Goal: Task Accomplishment & Management: Manage account settings

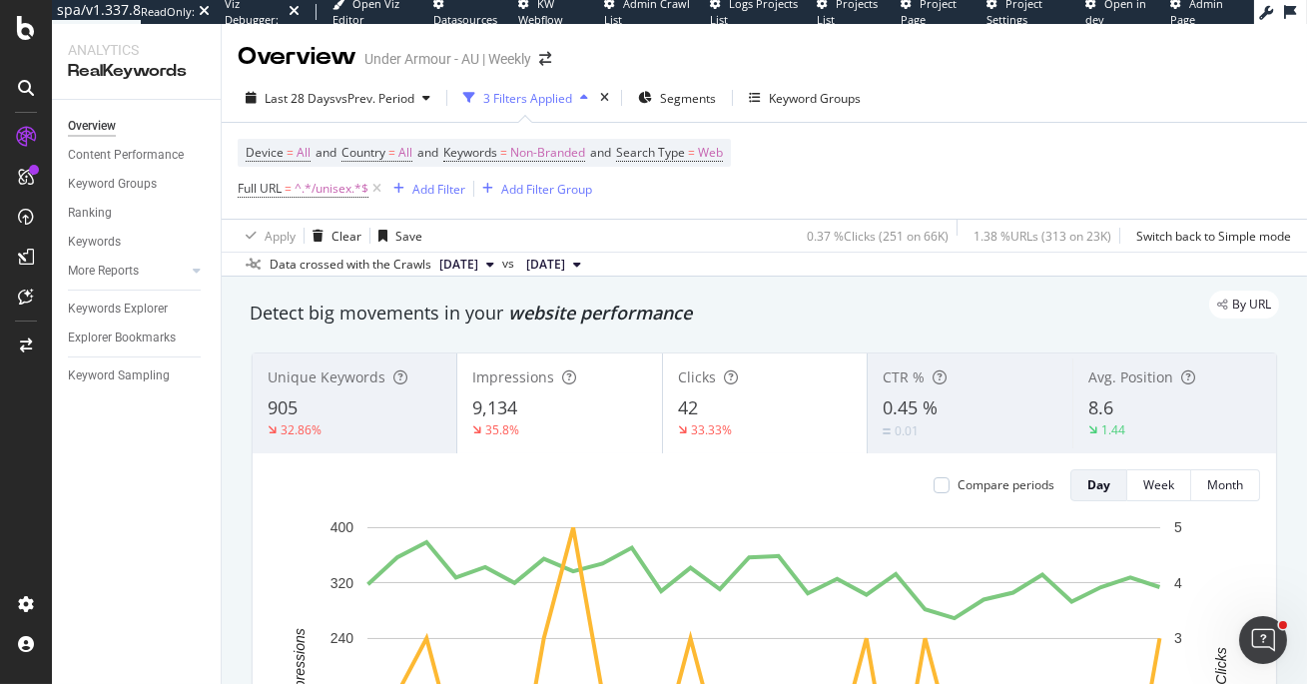
click at [1016, 121] on div "Last 28 Days vs Prev. Period 3 Filters Applied Segments Keyword Groups" at bounding box center [764, 102] width 1085 height 40
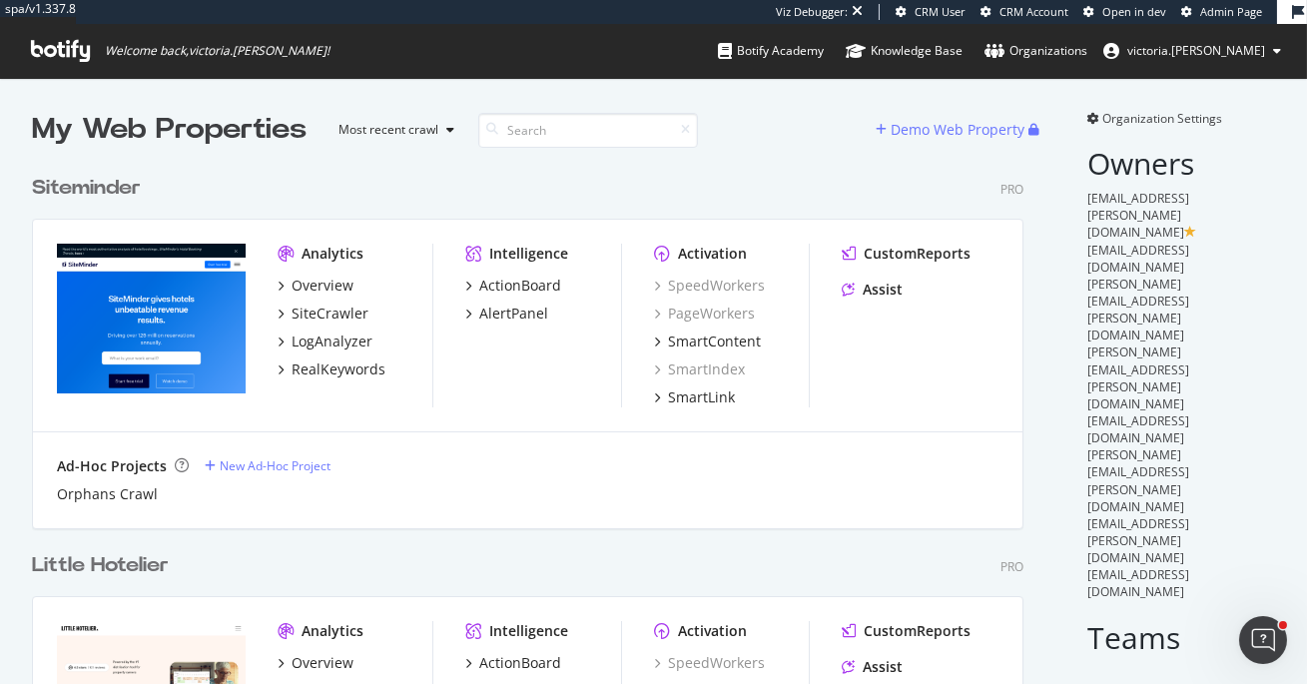
click at [99, 191] on div "Siteminder" at bounding box center [86, 188] width 109 height 29
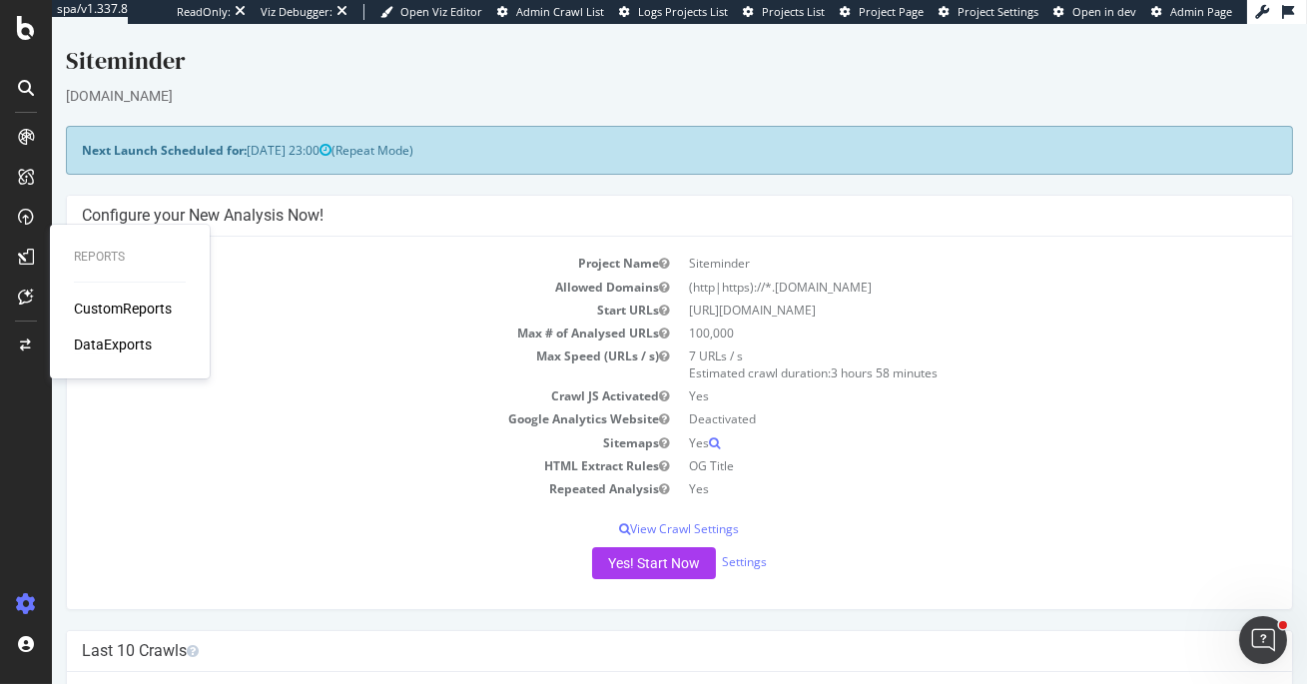
click at [129, 342] on div "DataExports" at bounding box center [113, 344] width 78 height 20
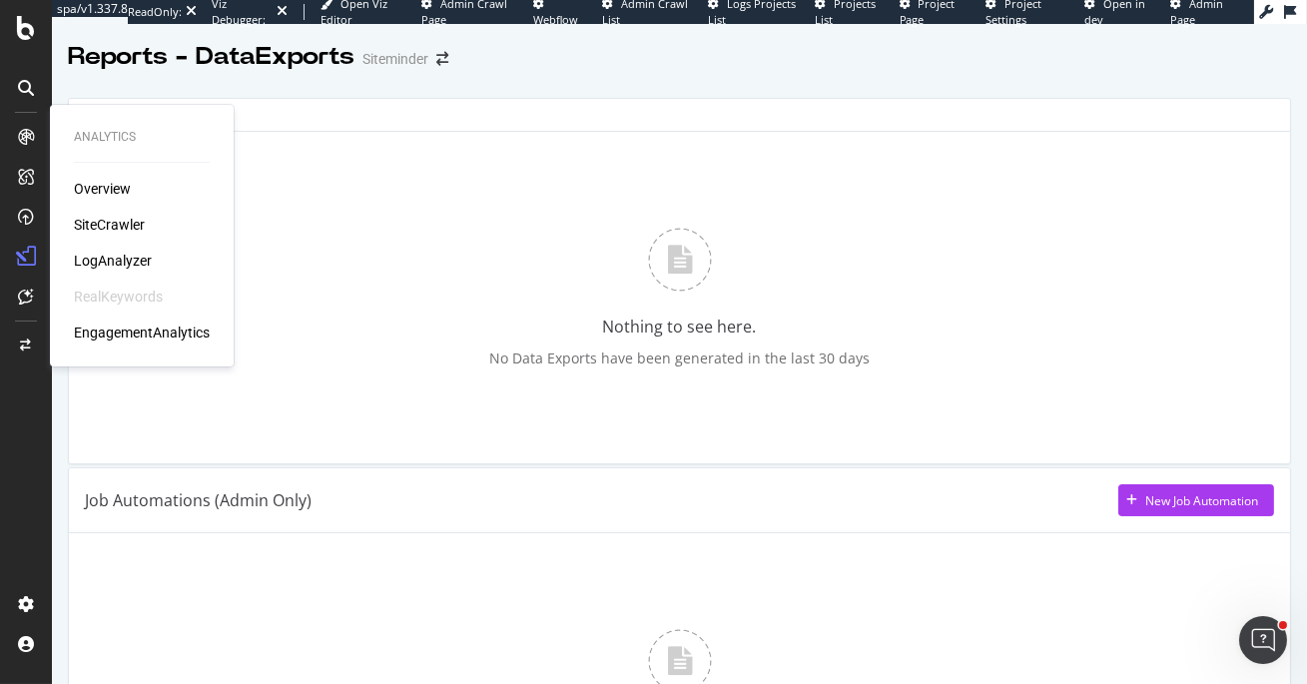
click at [109, 223] on div "SiteCrawler" at bounding box center [109, 225] width 71 height 20
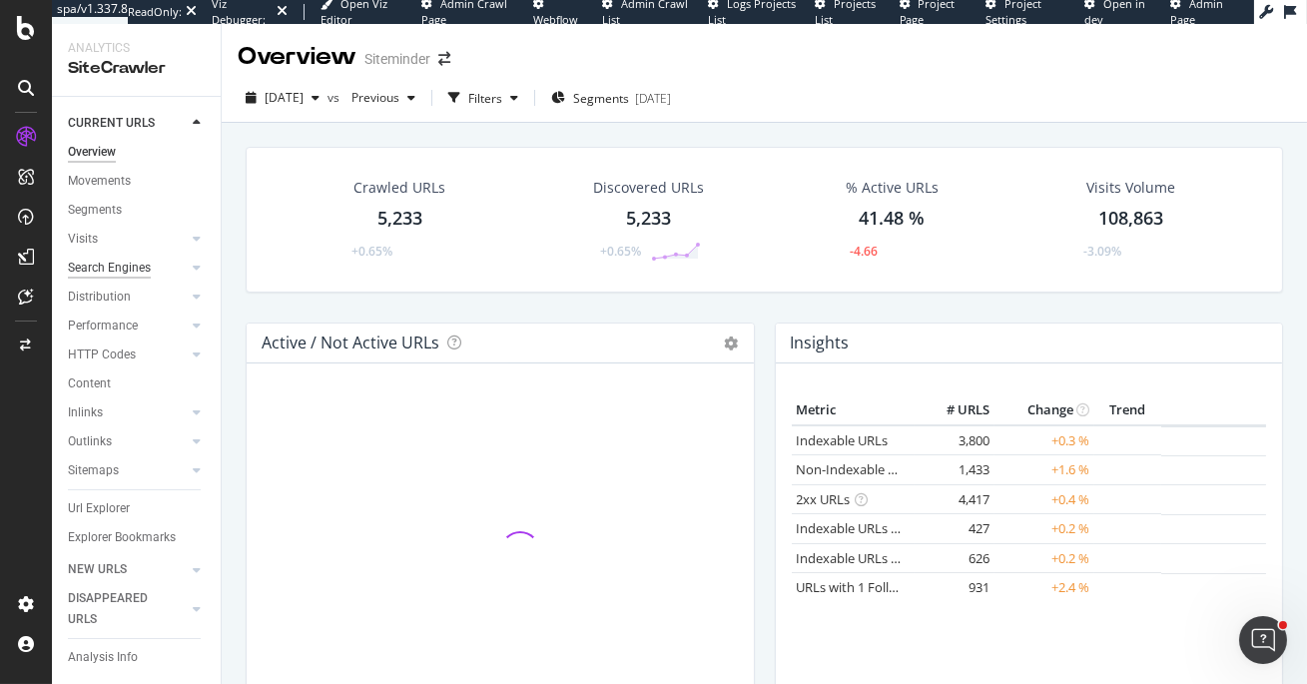
click at [133, 266] on div "Search Engines" at bounding box center [109, 268] width 83 height 21
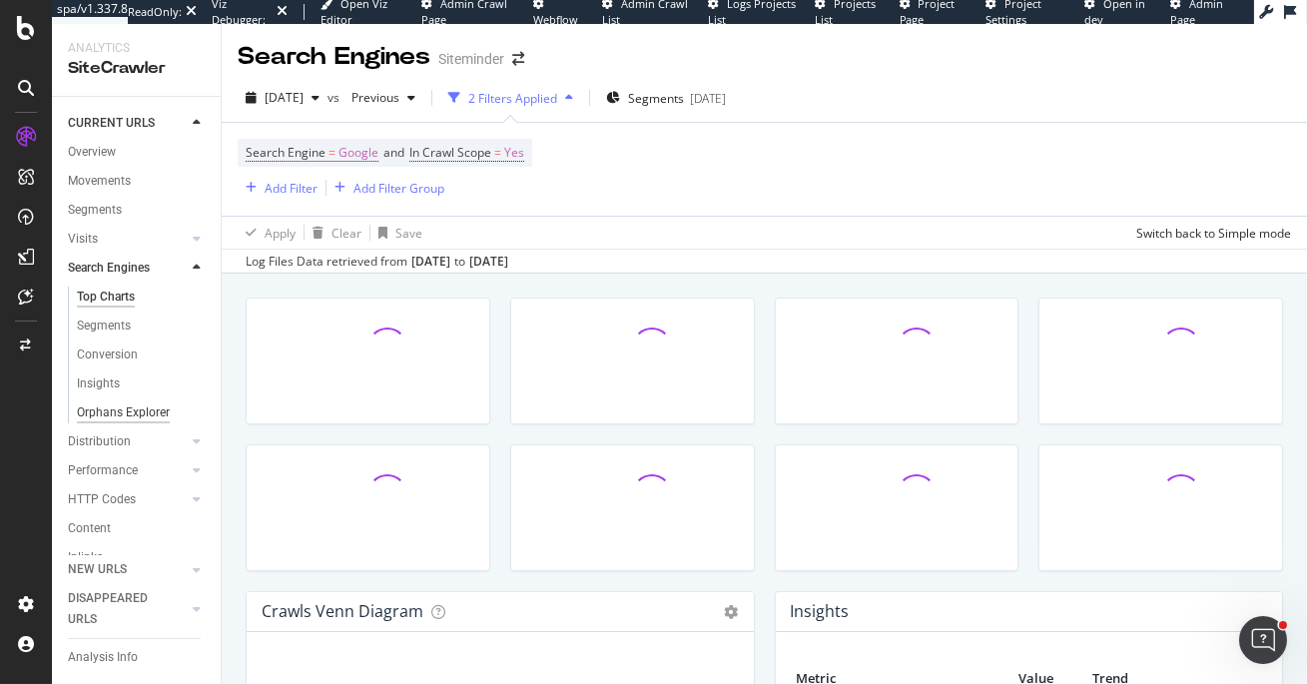
click at [125, 413] on div "Orphans Explorer" at bounding box center [123, 412] width 93 height 21
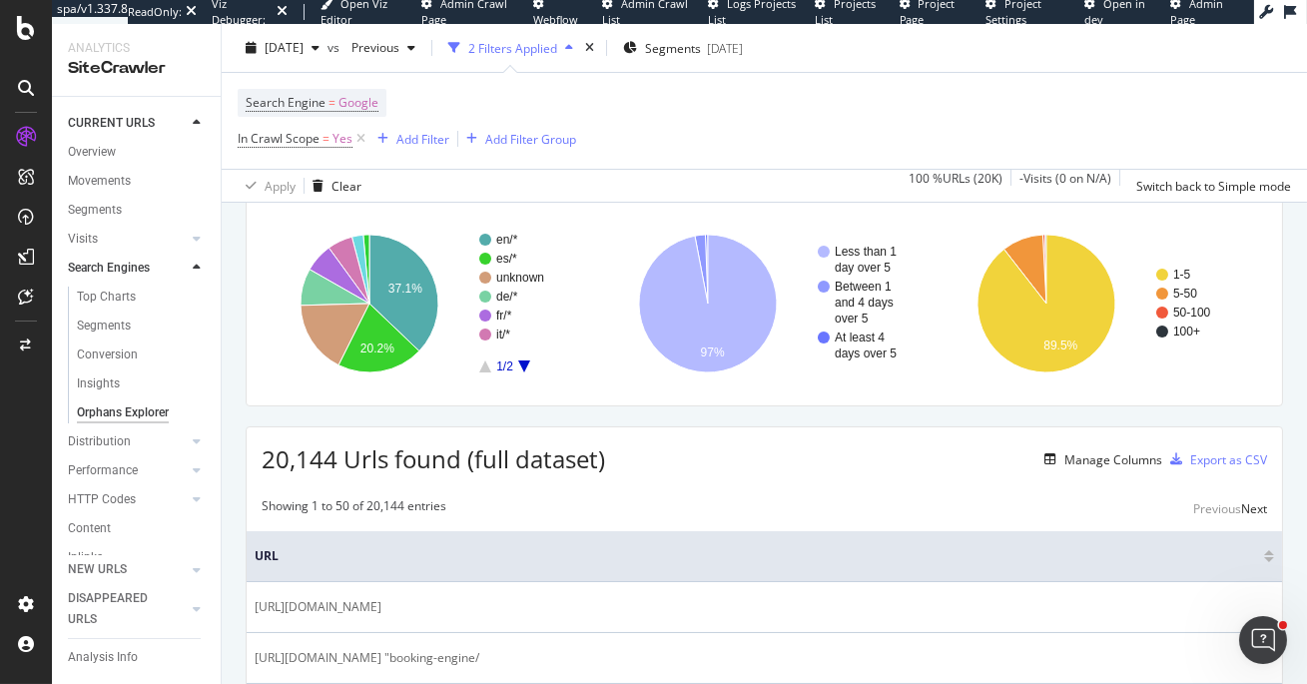
scroll to position [134, 0]
click at [1203, 460] on div "Export as CSV" at bounding box center [1228, 457] width 77 height 17
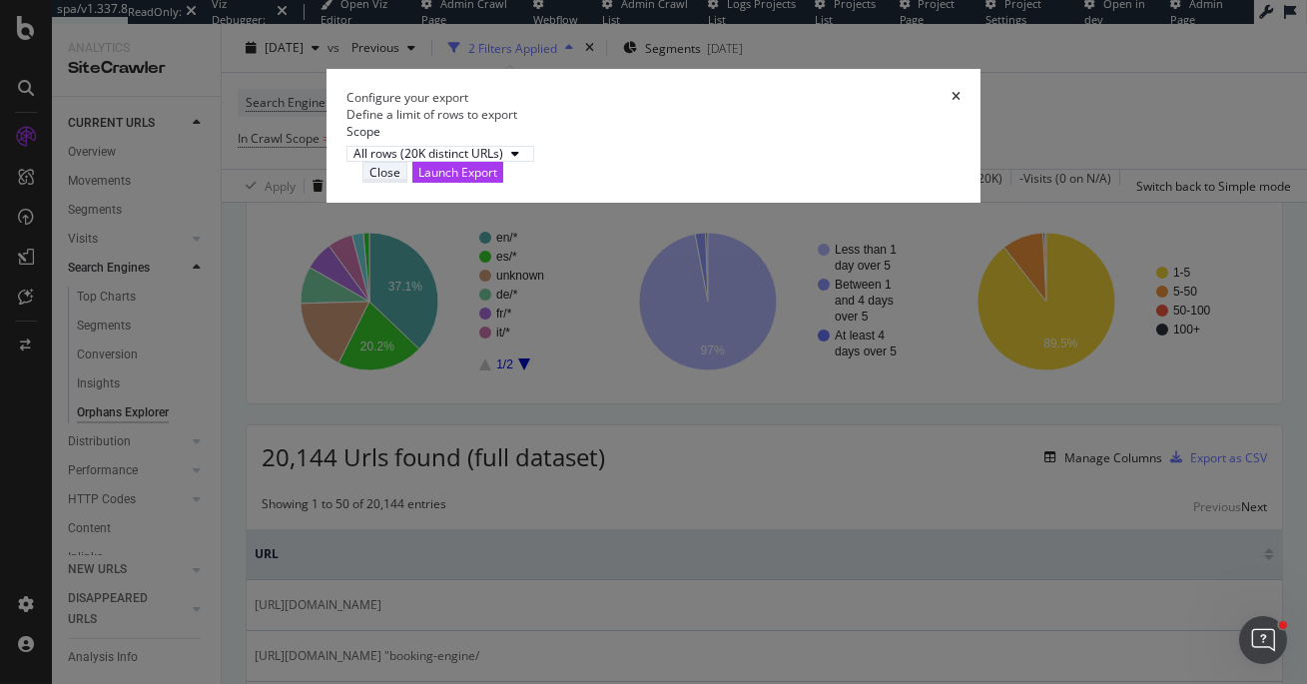
click at [400, 181] on div "Close" at bounding box center [384, 172] width 31 height 17
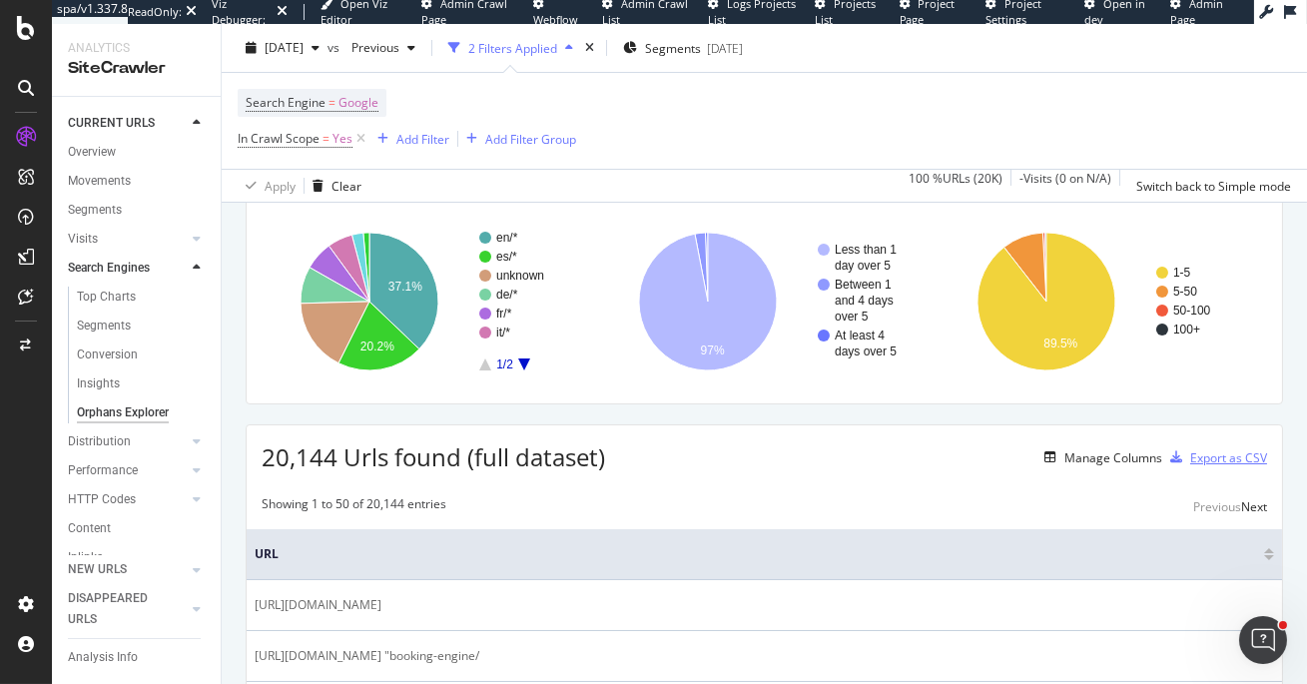
scroll to position [0, 0]
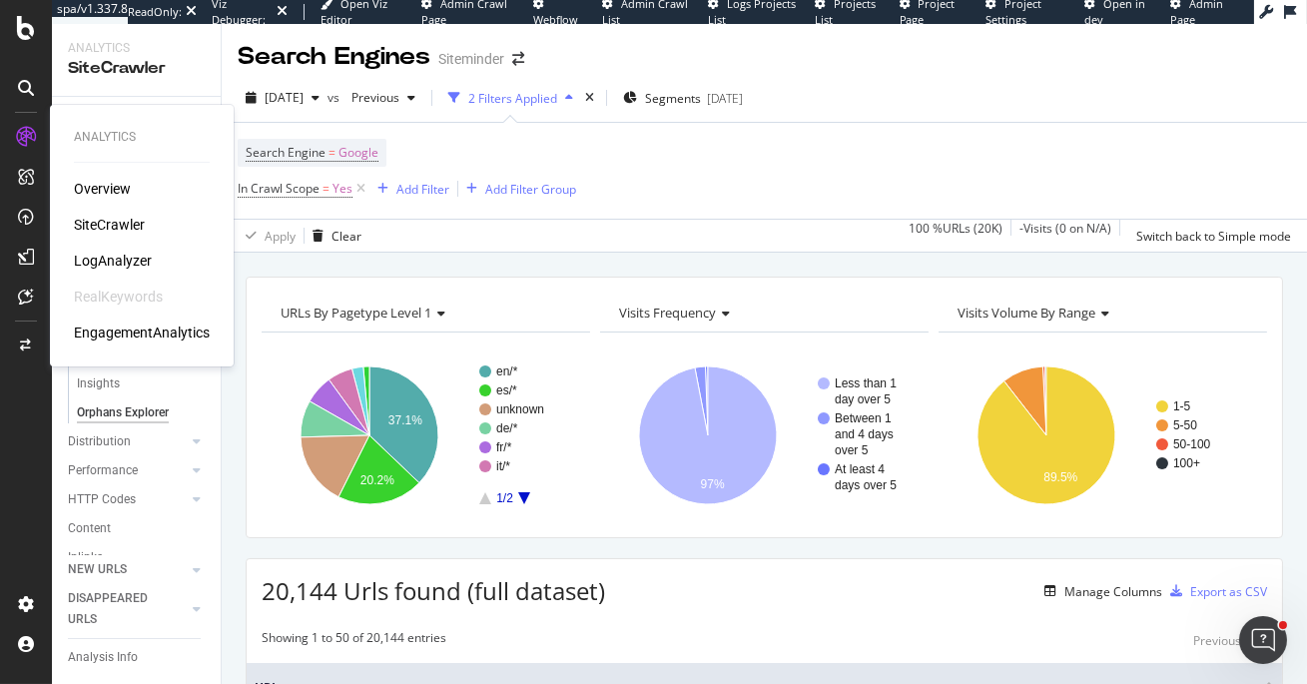
click at [102, 257] on div "LogAnalyzer" at bounding box center [113, 261] width 78 height 20
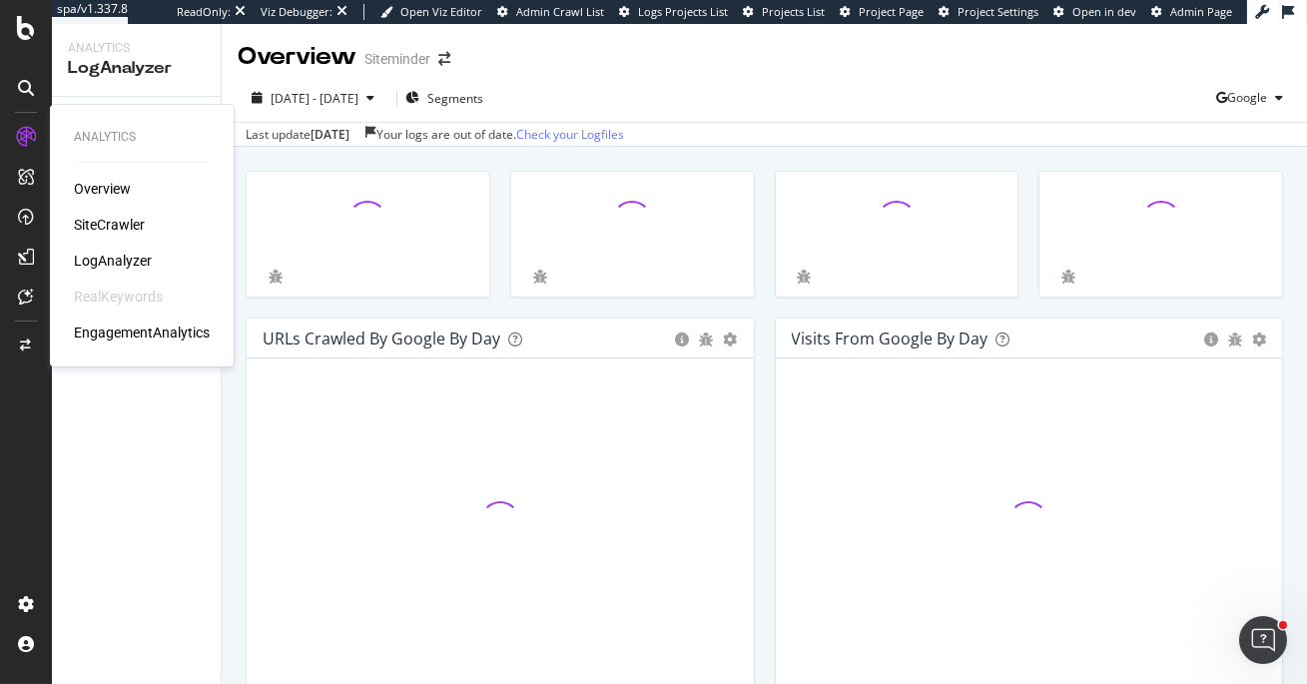
click at [118, 296] on div "RealKeywords" at bounding box center [118, 296] width 89 height 20
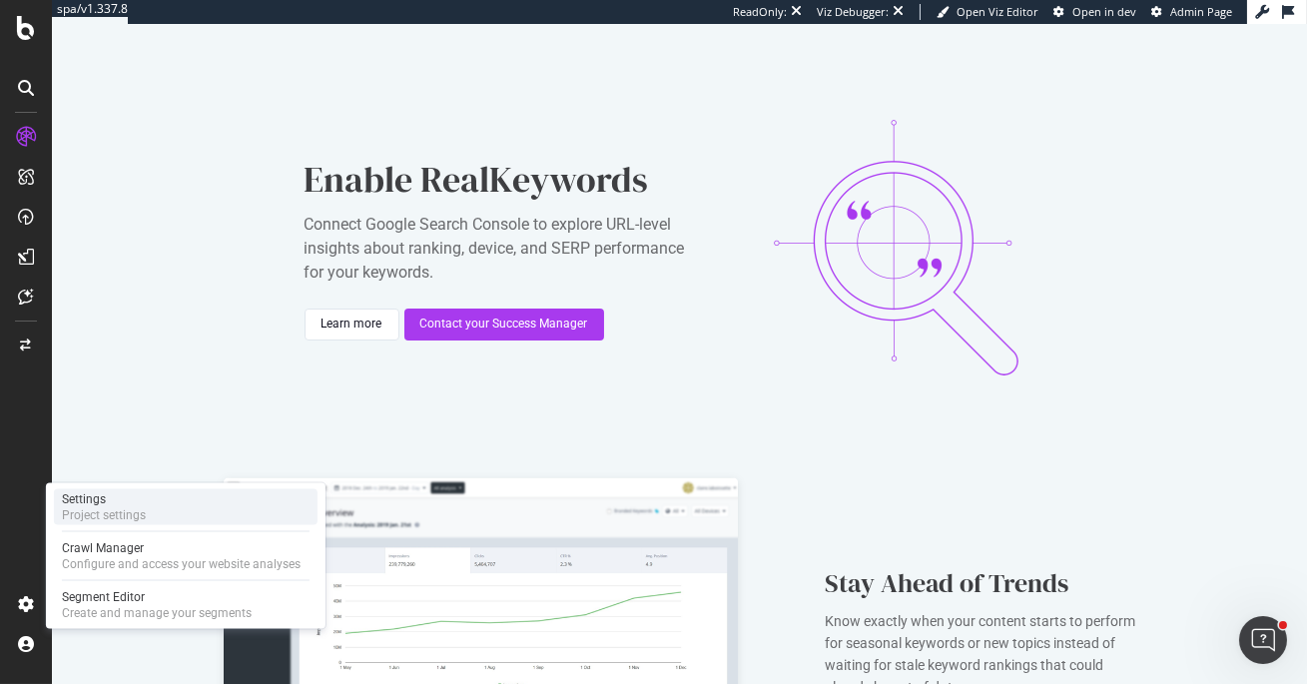
click at [112, 511] on div "Project settings" at bounding box center [104, 515] width 84 height 16
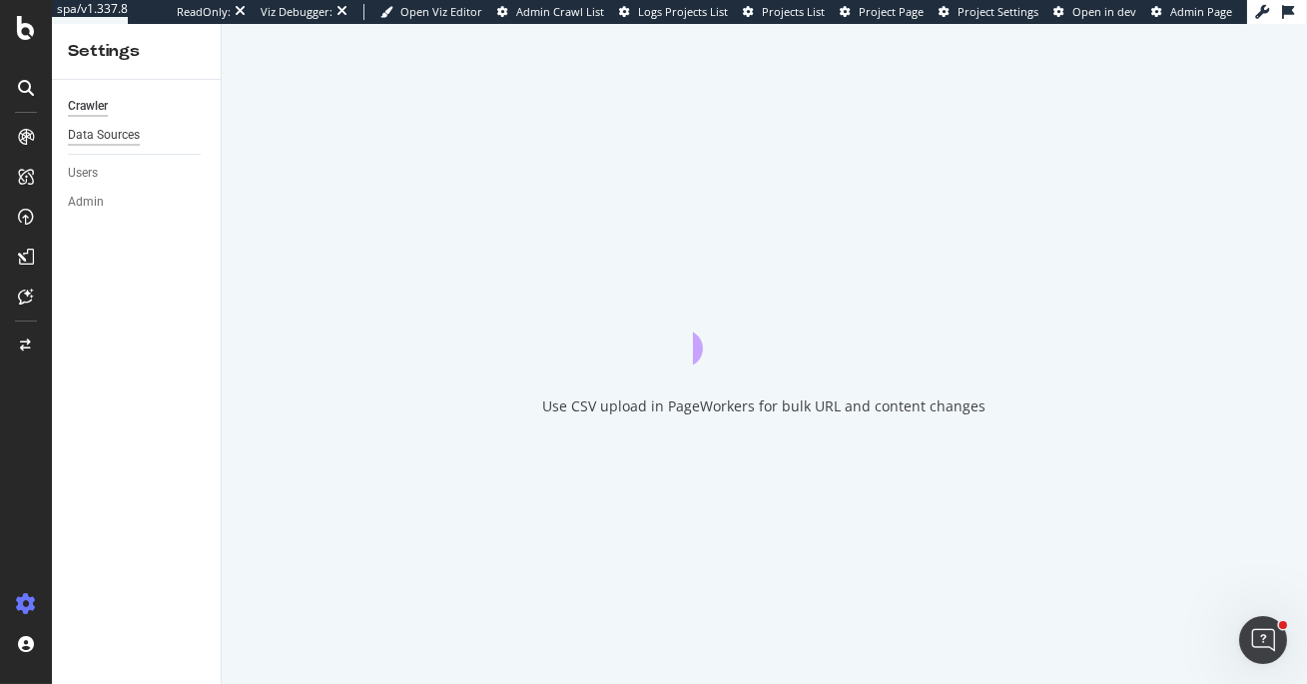
click at [126, 135] on div "Data Sources" at bounding box center [104, 135] width 72 height 21
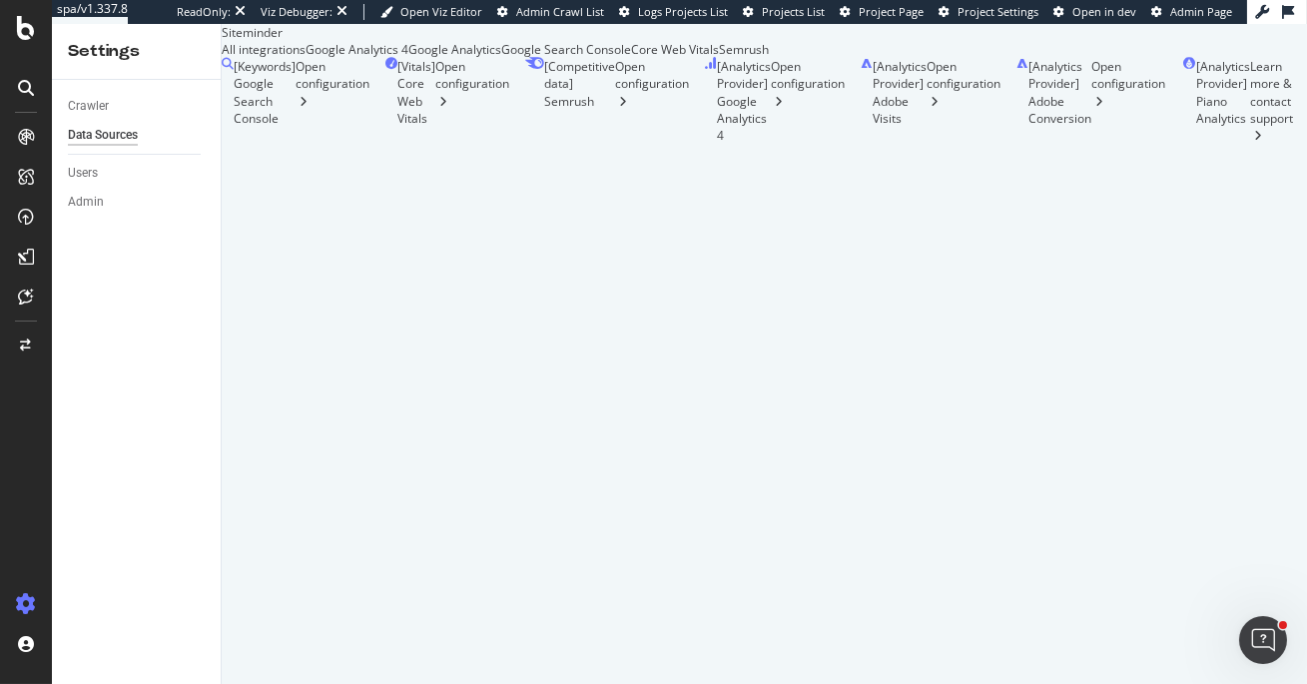
click at [631, 58] on div "Google Search Console" at bounding box center [566, 49] width 130 height 17
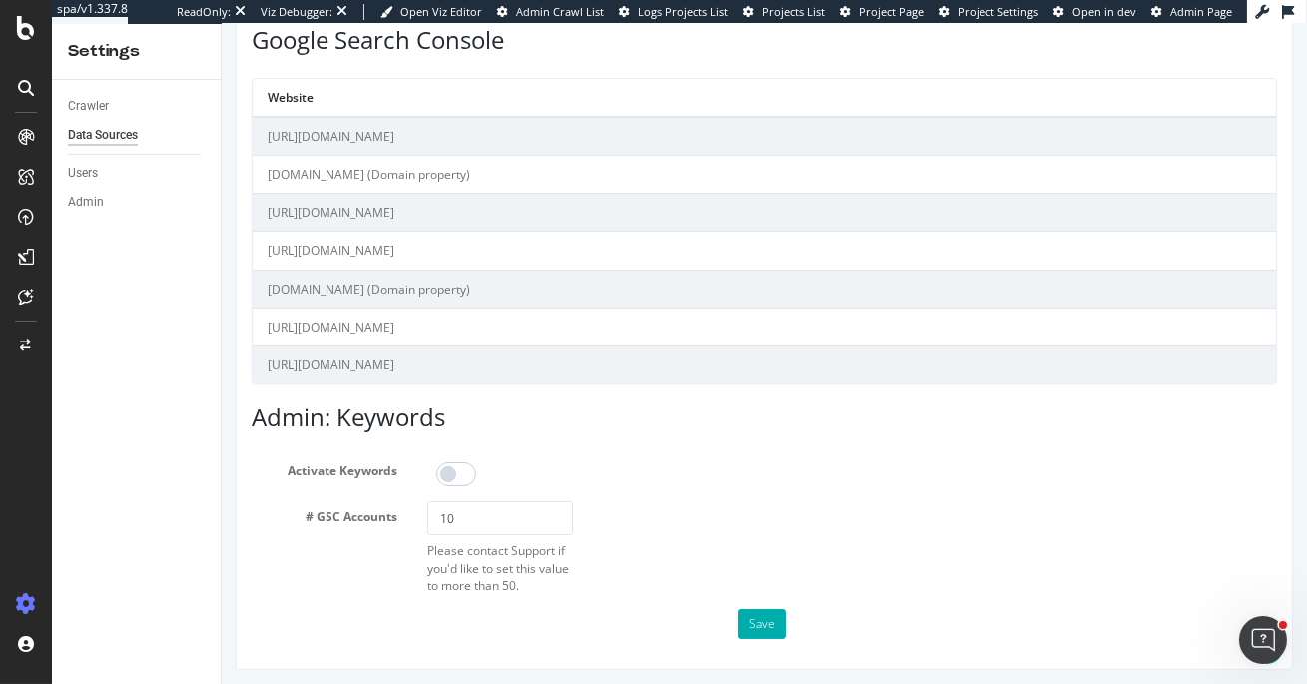
scroll to position [361, 0]
click at [458, 471] on span at bounding box center [455, 471] width 40 height 24
click at [772, 620] on button "Save" at bounding box center [761, 621] width 48 height 30
click at [776, 615] on button "Save" at bounding box center [761, 621] width 48 height 30
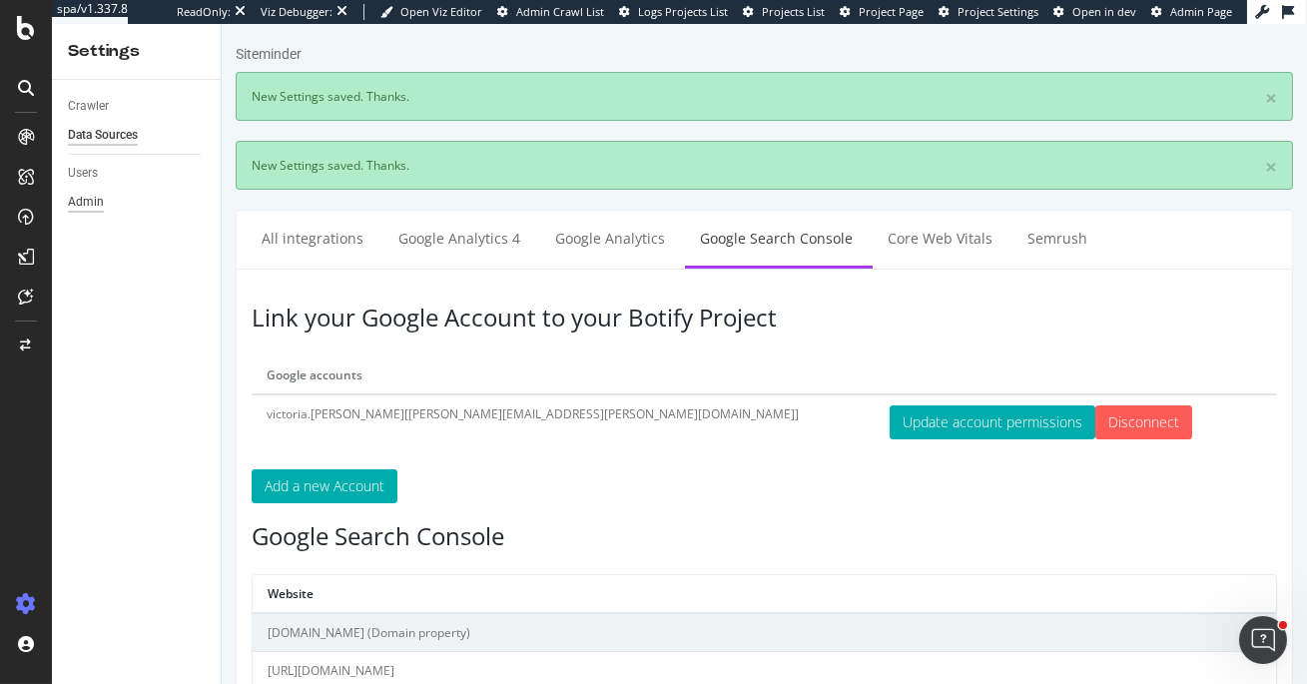
scroll to position [0, 0]
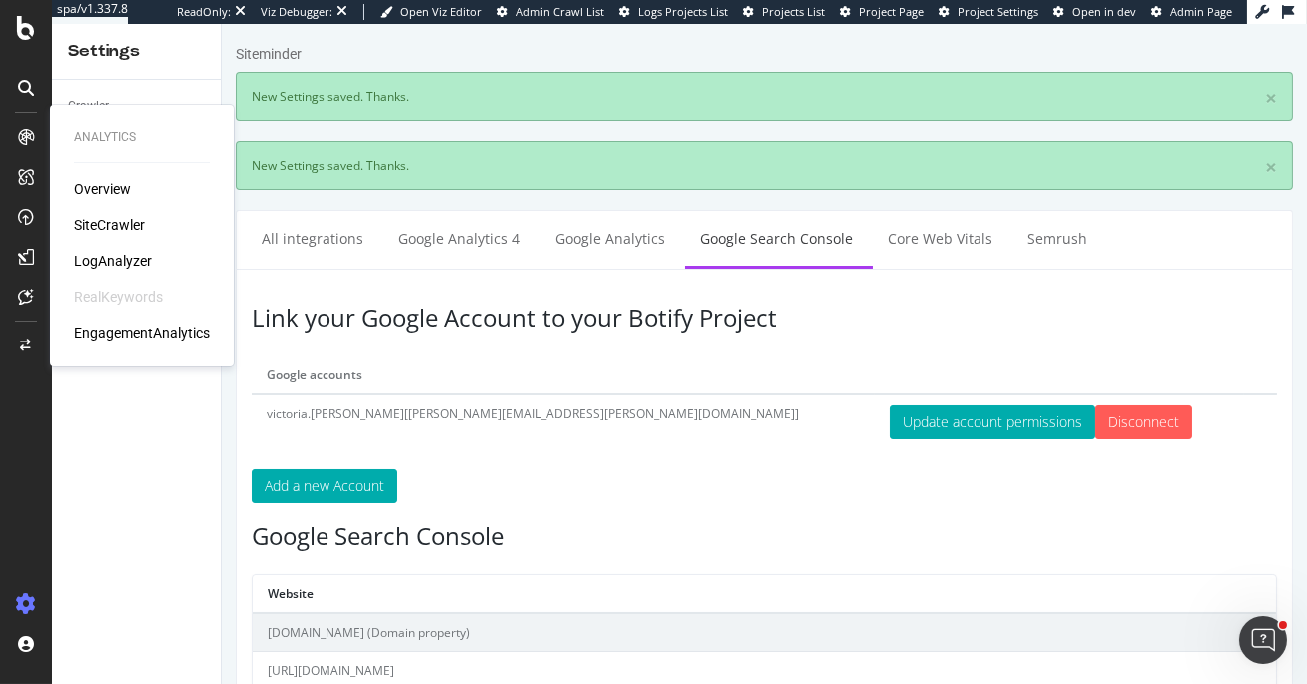
click at [148, 301] on div "RealKeywords" at bounding box center [118, 296] width 89 height 20
